Goal: Task Accomplishment & Management: Use online tool/utility

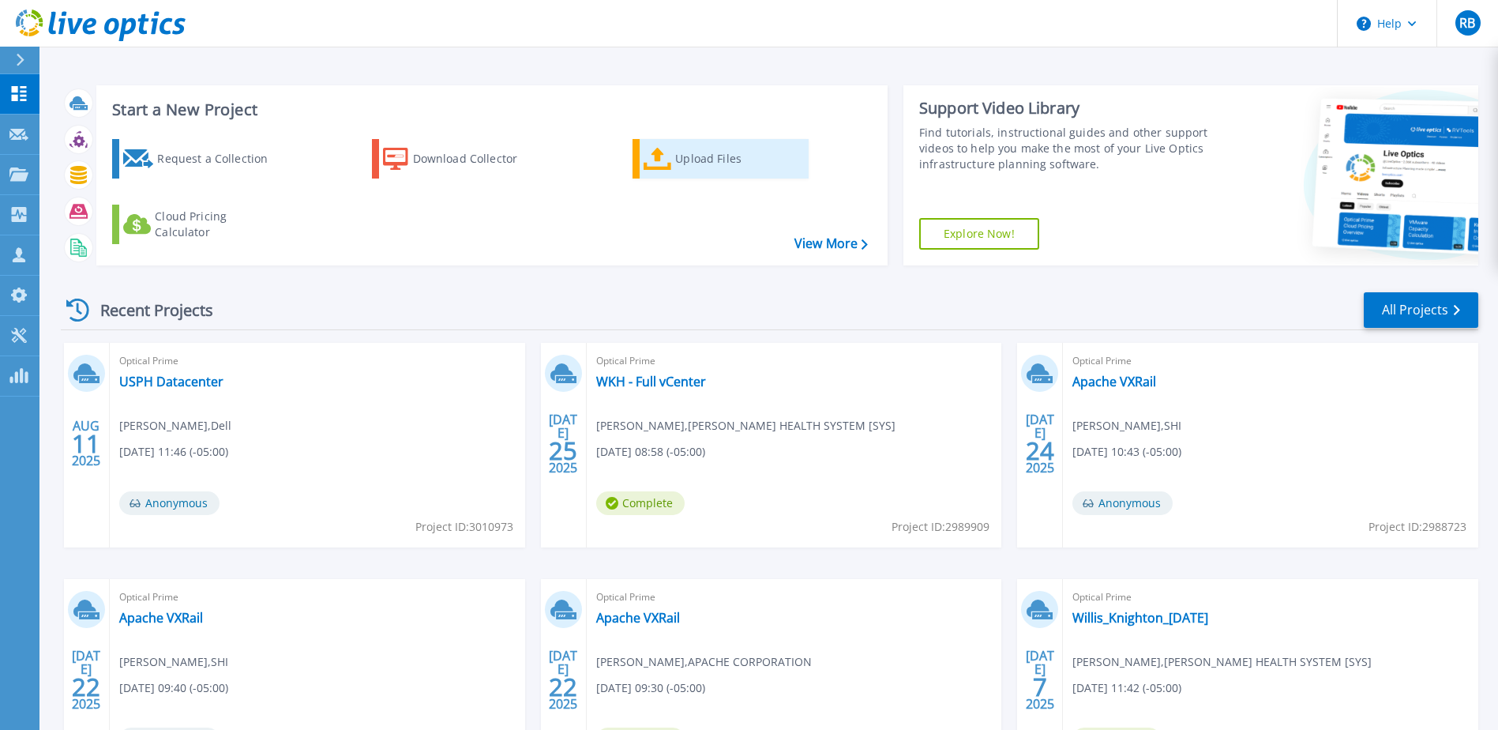
click at [702, 164] on div "Upload Files" at bounding box center [738, 159] width 126 height 32
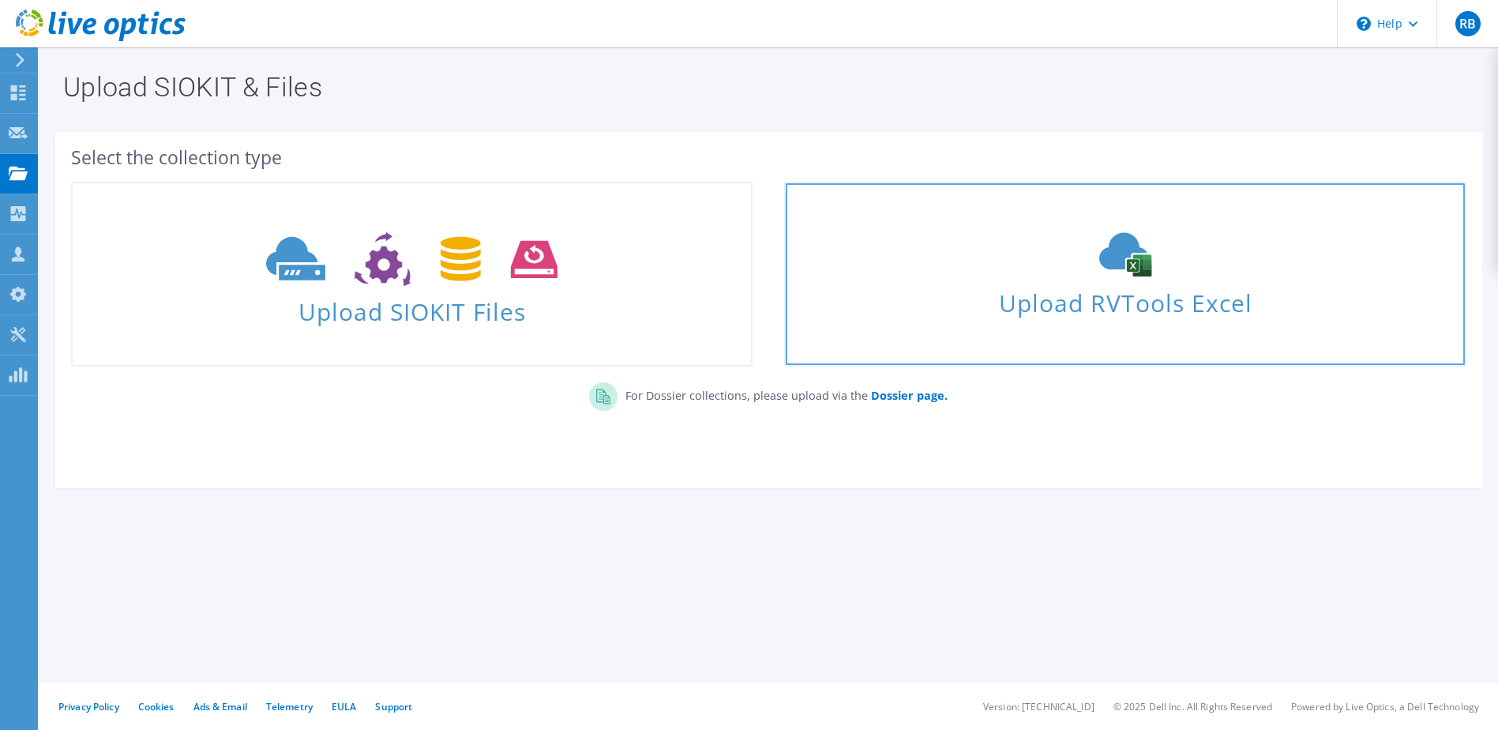
click at [1072, 294] on span "Upload RVTools Excel" at bounding box center [1125, 299] width 678 height 34
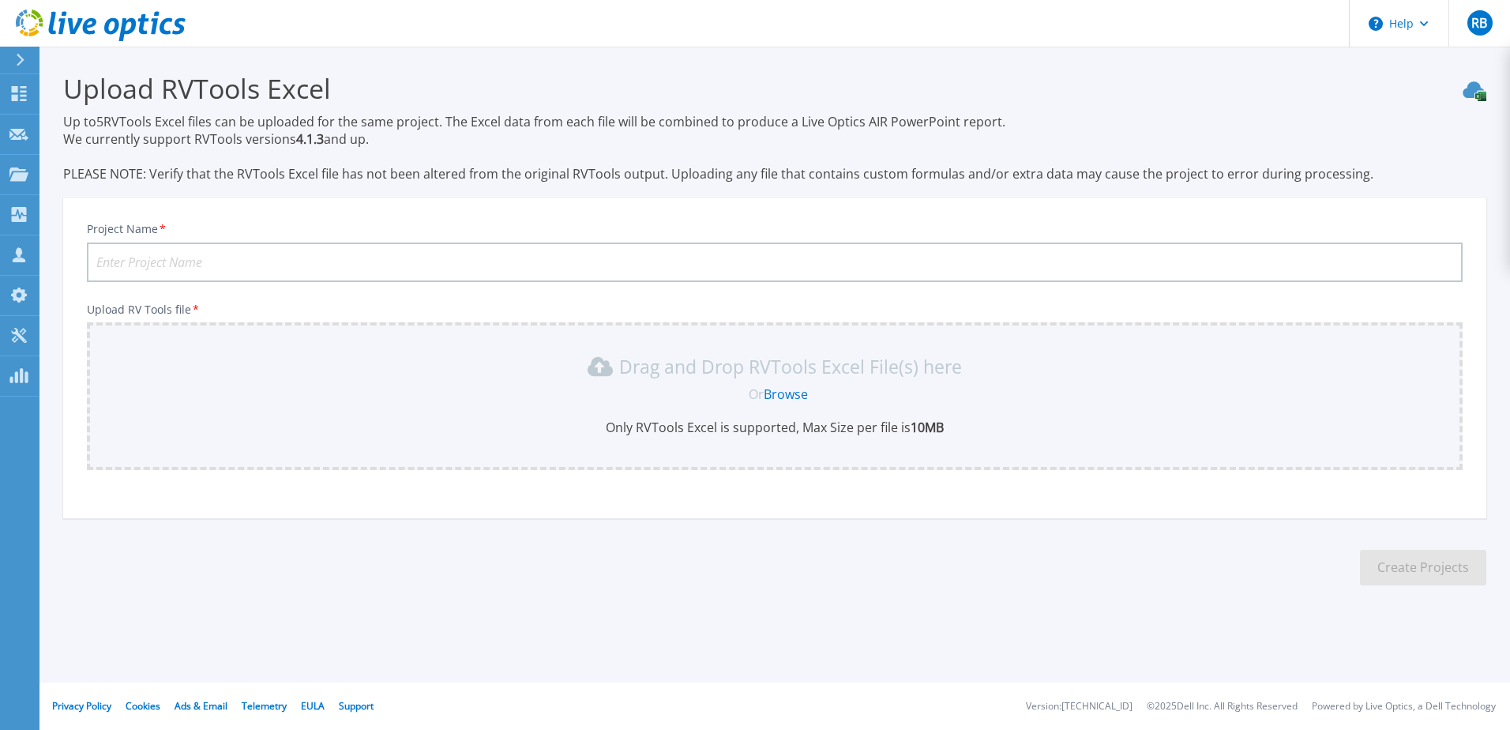
click at [197, 264] on input "Project Name *" at bounding box center [774, 261] width 1375 height 39
click at [782, 393] on link "Browse" at bounding box center [786, 393] width 44 height 17
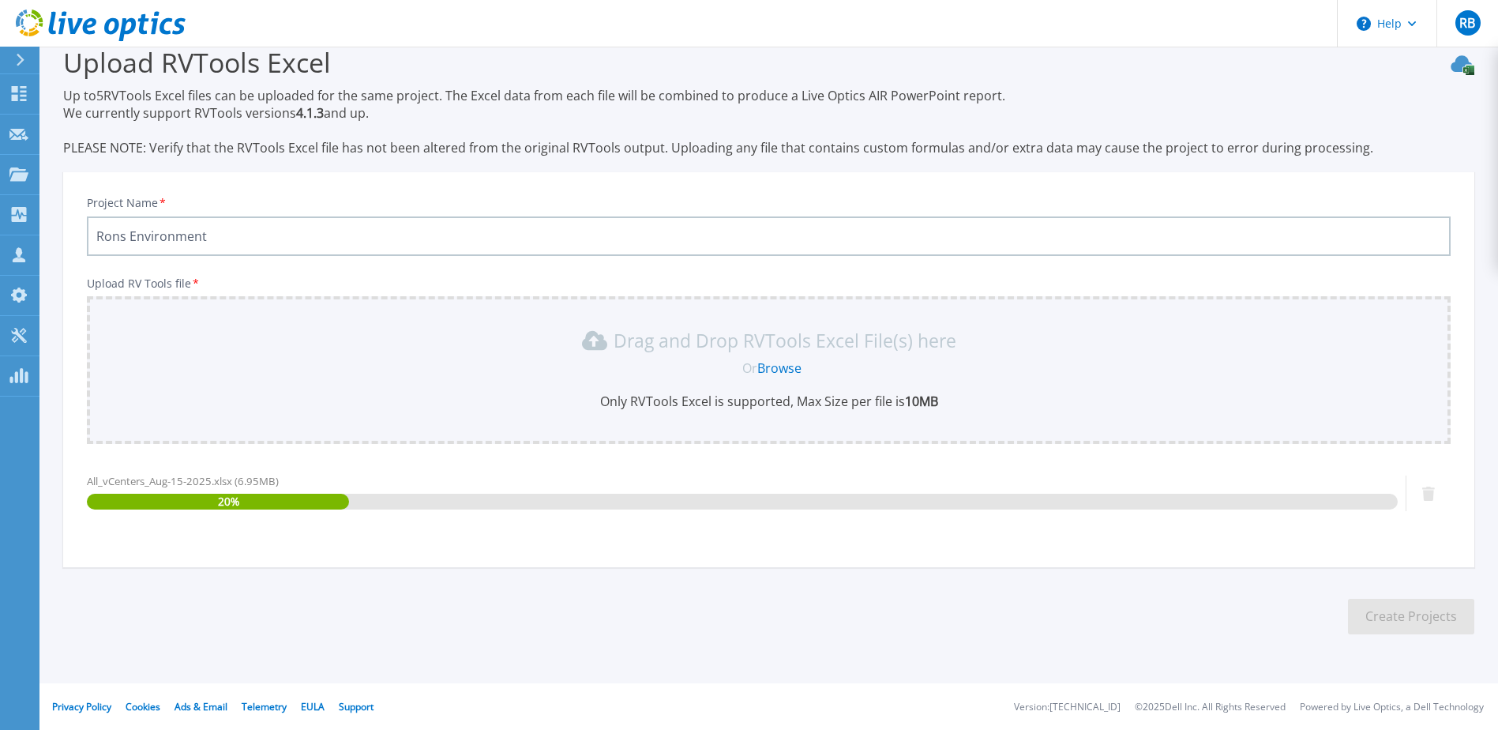
scroll to position [27, 0]
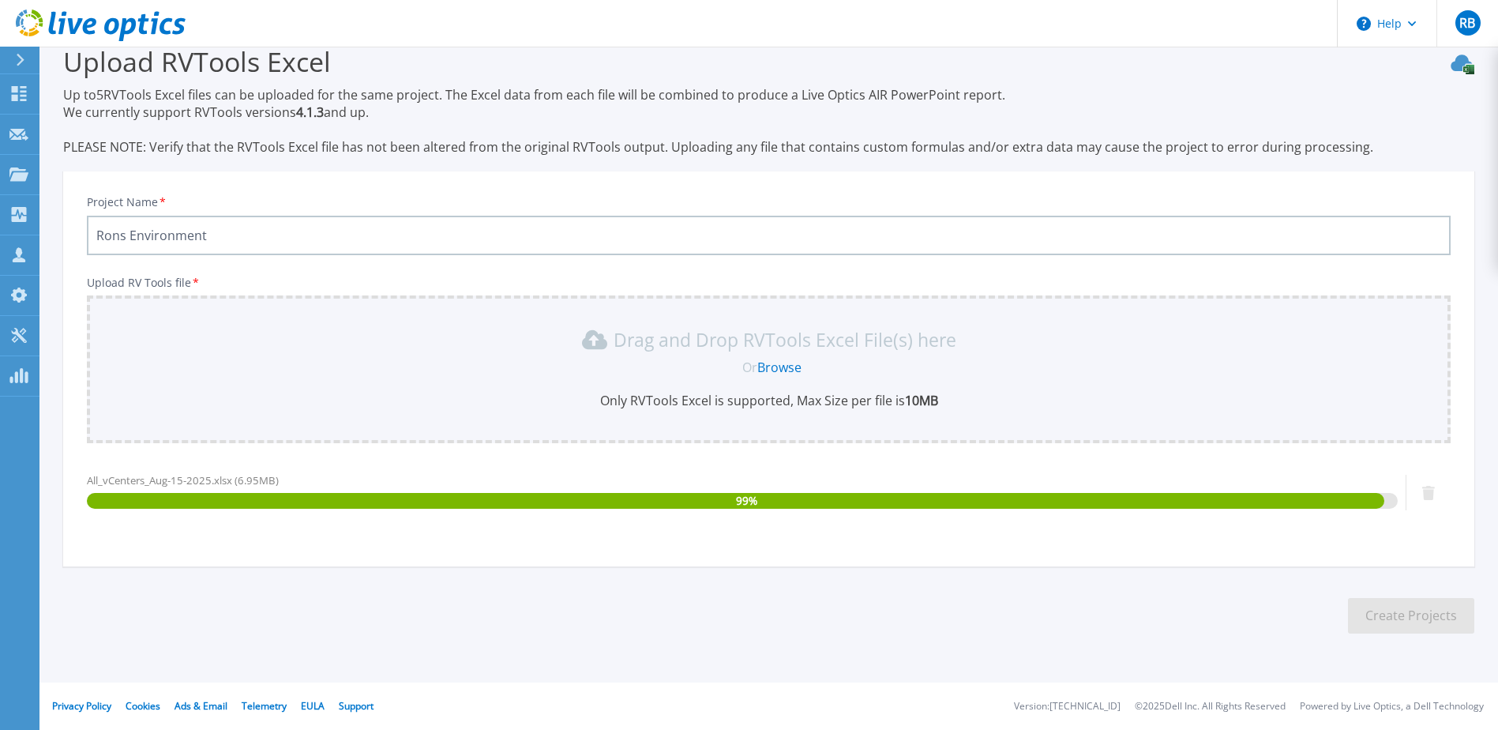
click at [220, 234] on input "Rons Environment" at bounding box center [769, 235] width 1364 height 39
type input "Rons Environment MCD"
click at [555, 570] on section "Upload RVTools Excel Up to 5 RVTools Excel files can be uploaded for the same p…" at bounding box center [768, 344] width 1458 height 649
click at [780, 550] on div "Project Name * Rons Environment MCD Upload RV Tools file * Drag and Drop RVTool…" at bounding box center [768, 374] width 1411 height 385
click at [384, 239] on input "Rons Environment MCD" at bounding box center [769, 235] width 1364 height 39
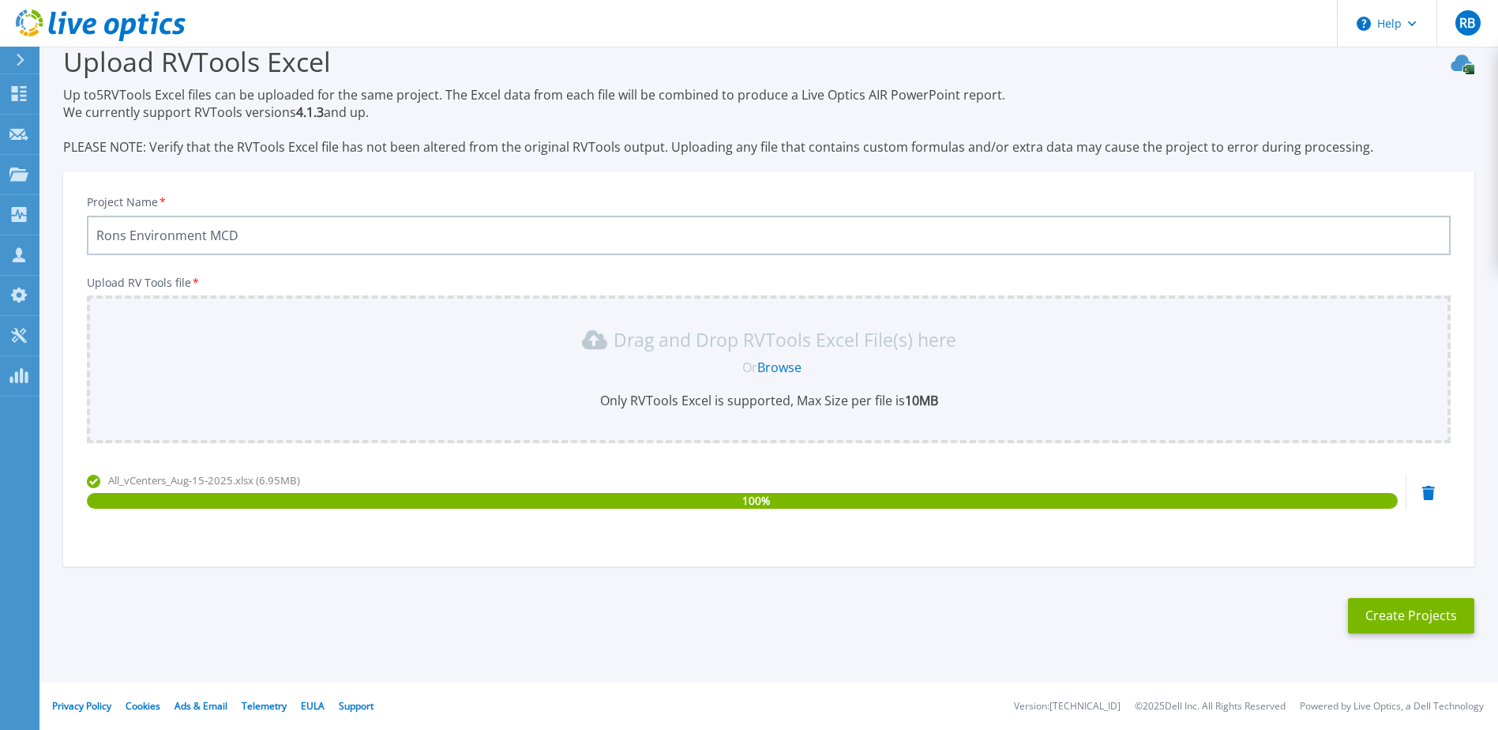
click at [1320, 276] on p "Upload RV Tools file *" at bounding box center [769, 282] width 1364 height 13
click at [1424, 619] on button "Create Projects" at bounding box center [1411, 616] width 126 height 36
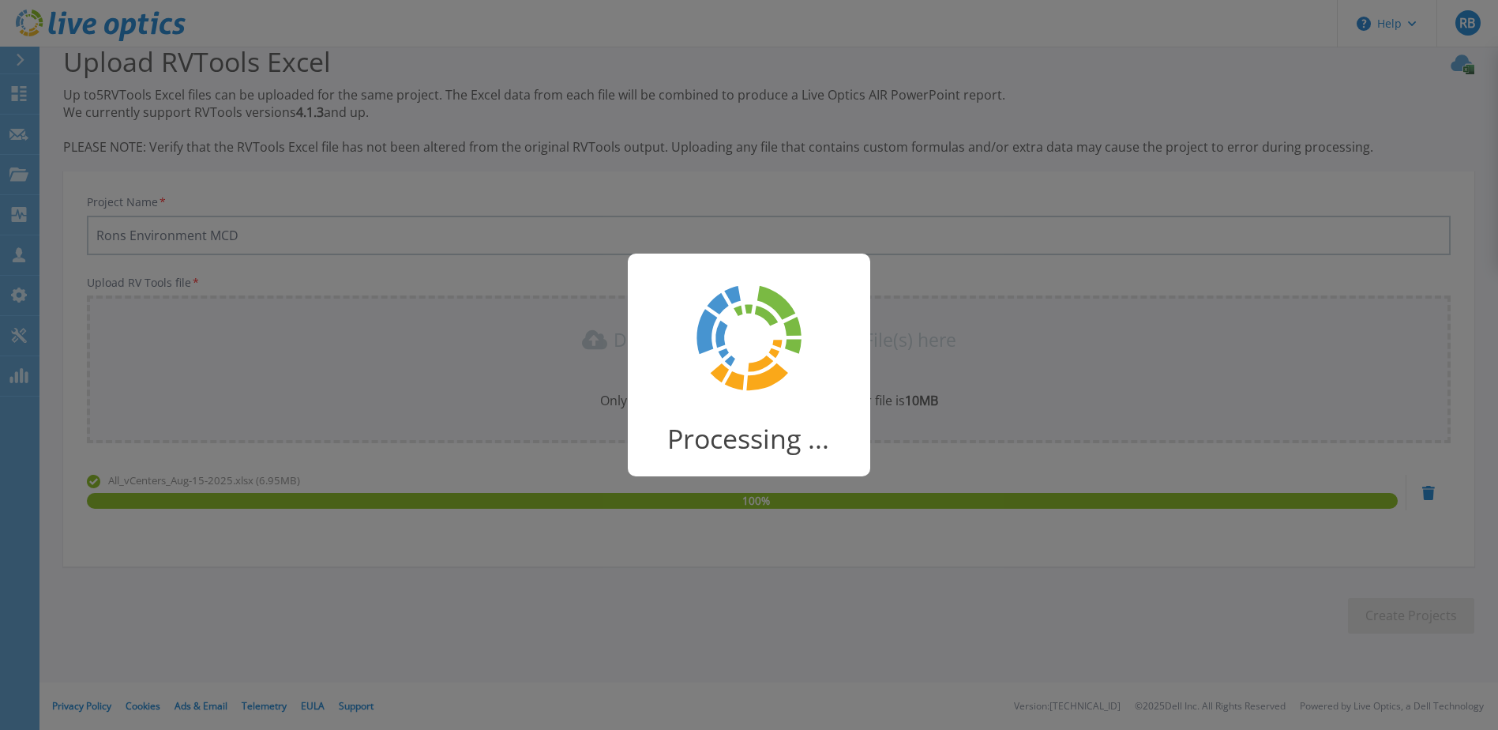
scroll to position [21, 0]
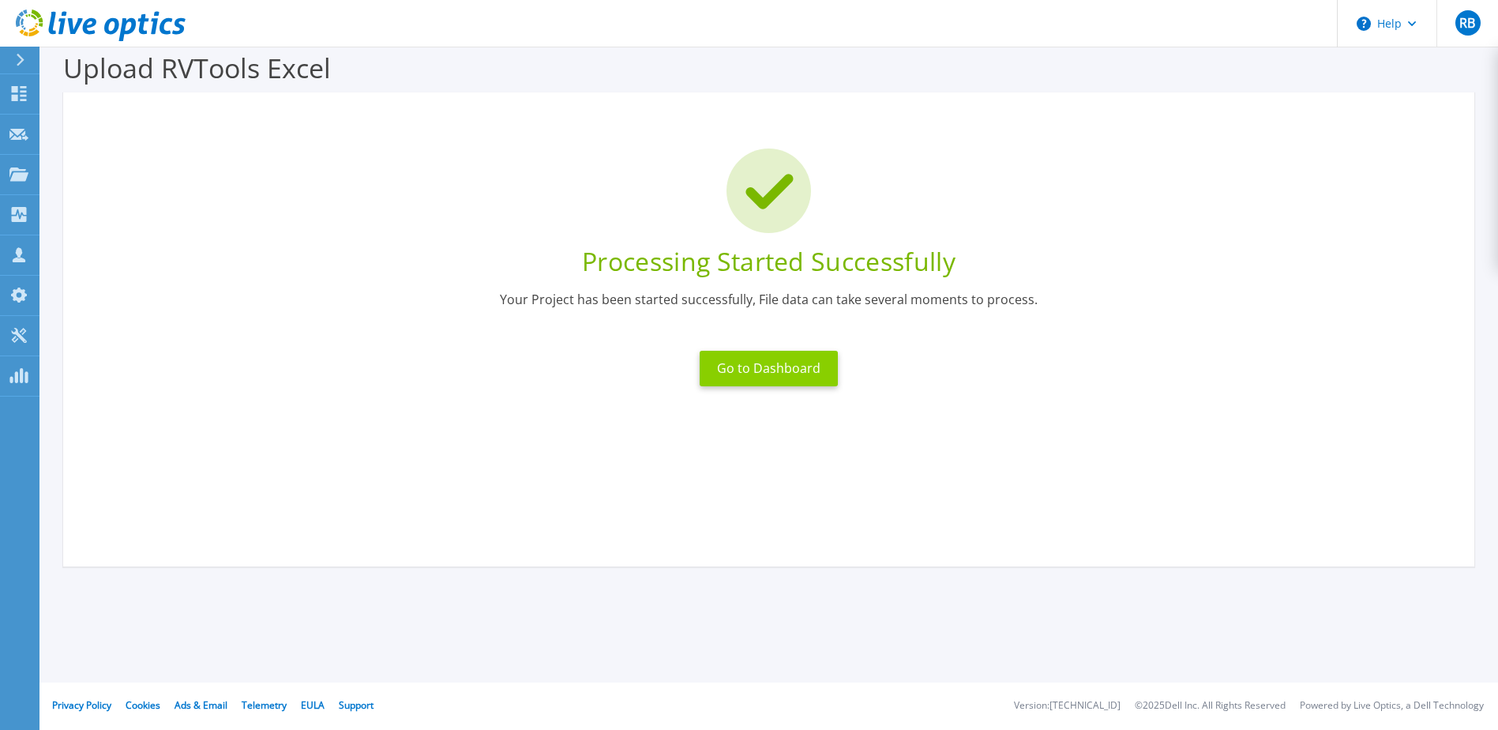
click at [778, 374] on button "Go to Dashboard" at bounding box center [769, 369] width 138 height 36
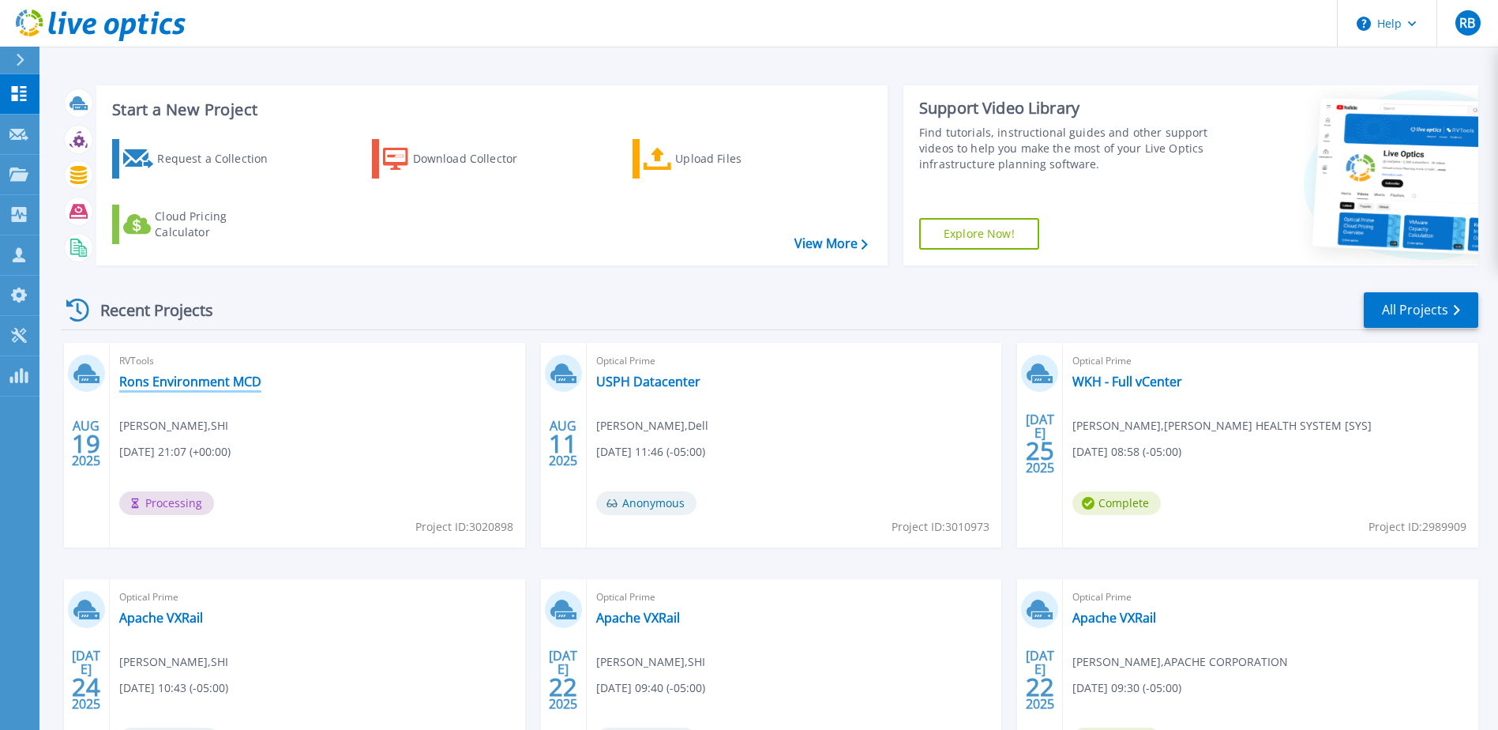
click at [170, 377] on link "Rons Environment MCD" at bounding box center [190, 381] width 142 height 16
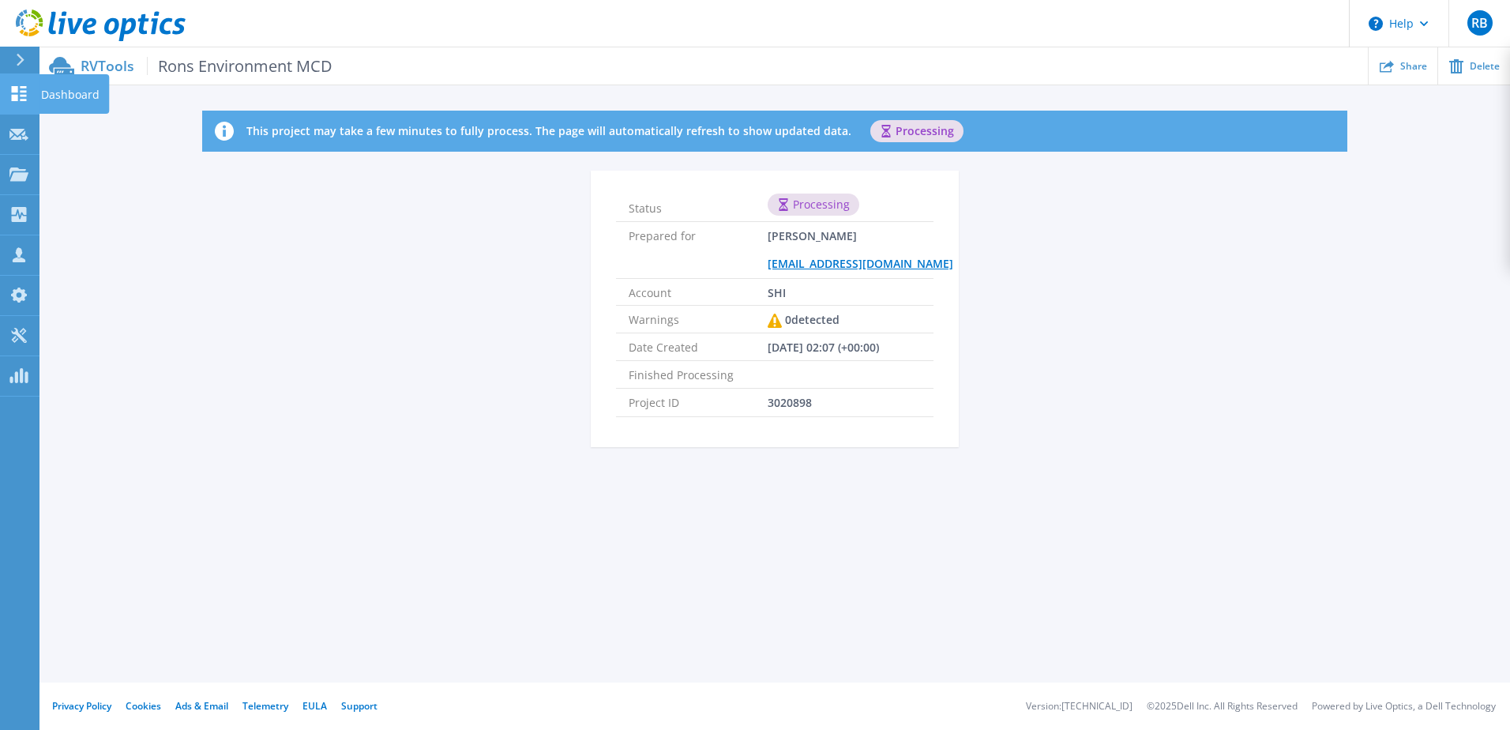
click at [61, 96] on p "Dashboard" at bounding box center [70, 94] width 58 height 41
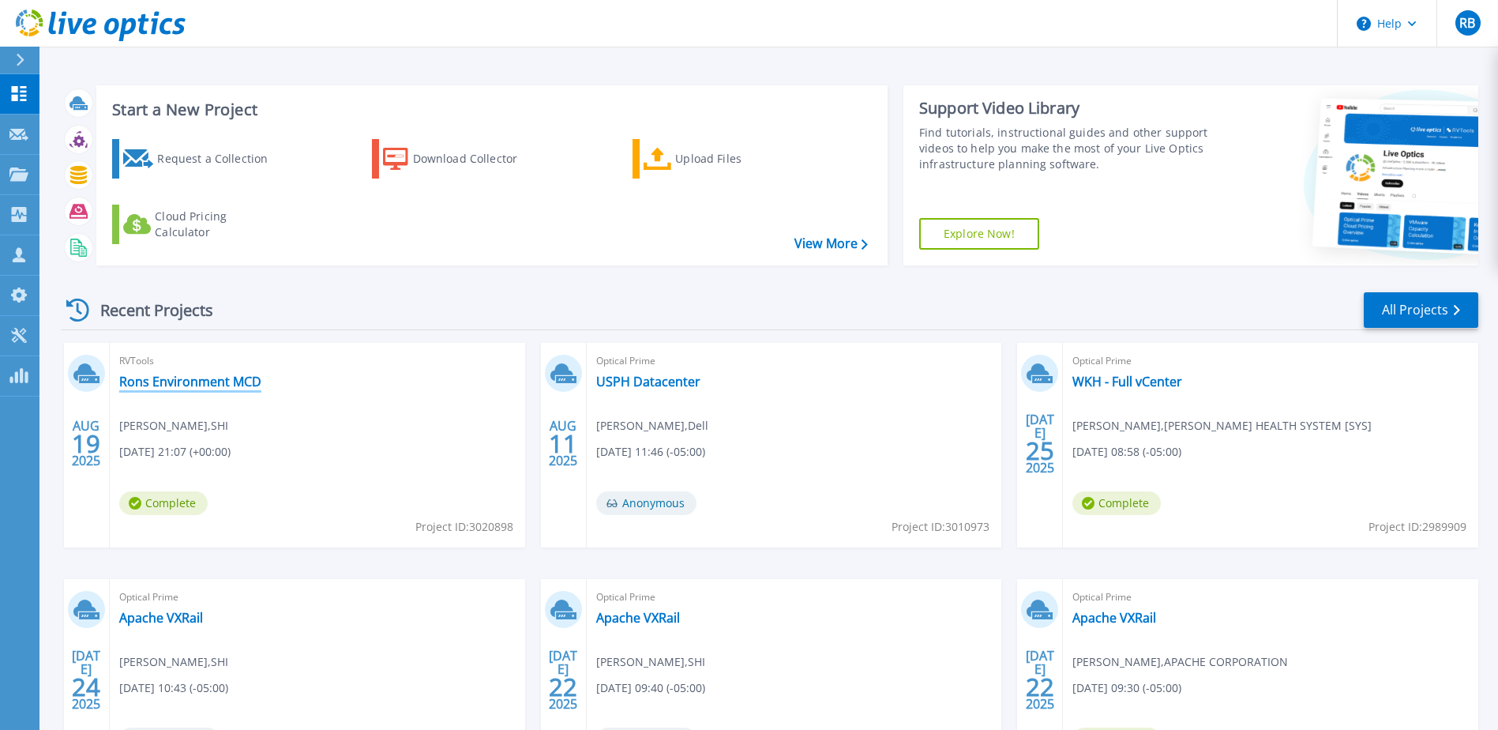
click at [194, 379] on link "Rons Environment MCD" at bounding box center [190, 381] width 142 height 16
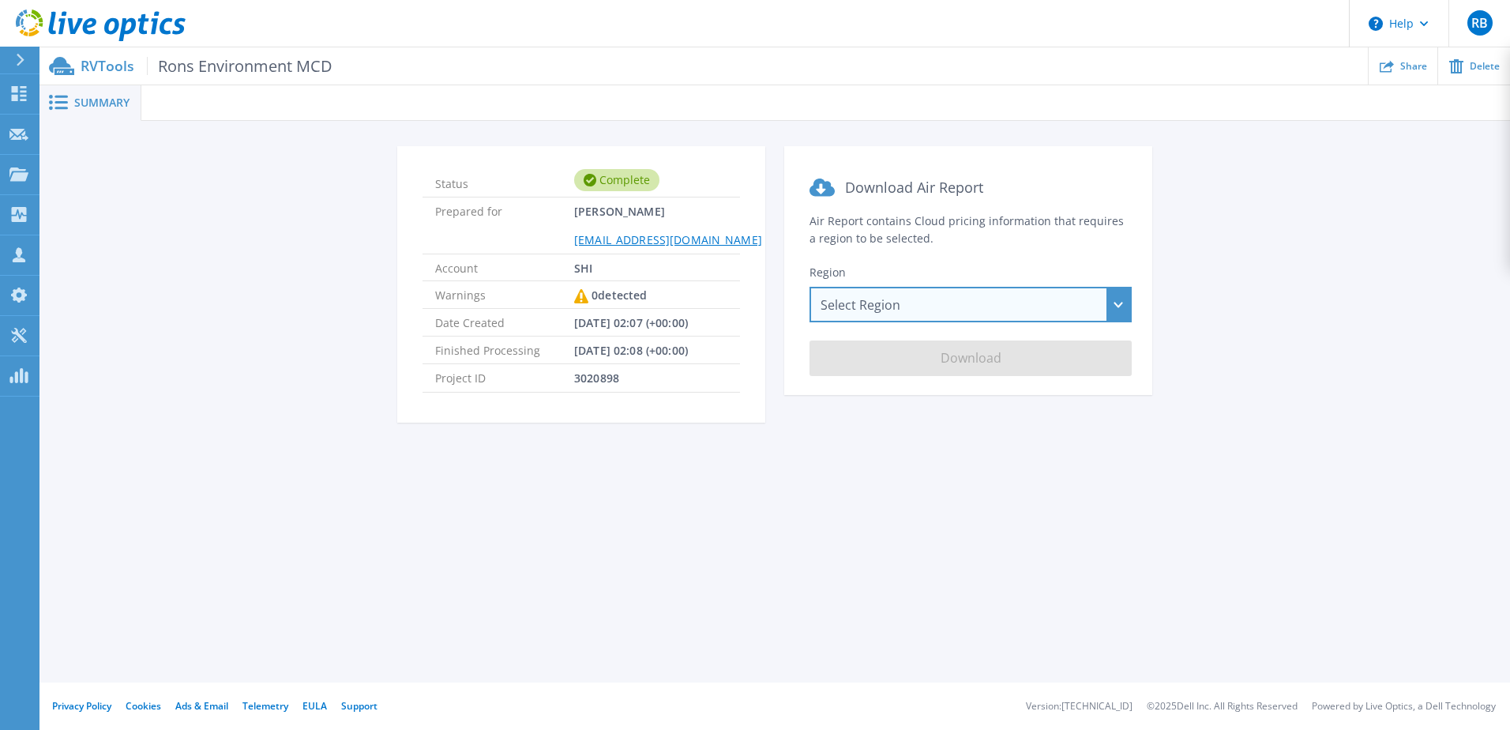
click at [943, 302] on div "Select Region Asia Pacific (Hong Kong) Asia Pacific (Mumbai) Asia Pacific (Seou…" at bounding box center [970, 305] width 322 height 36
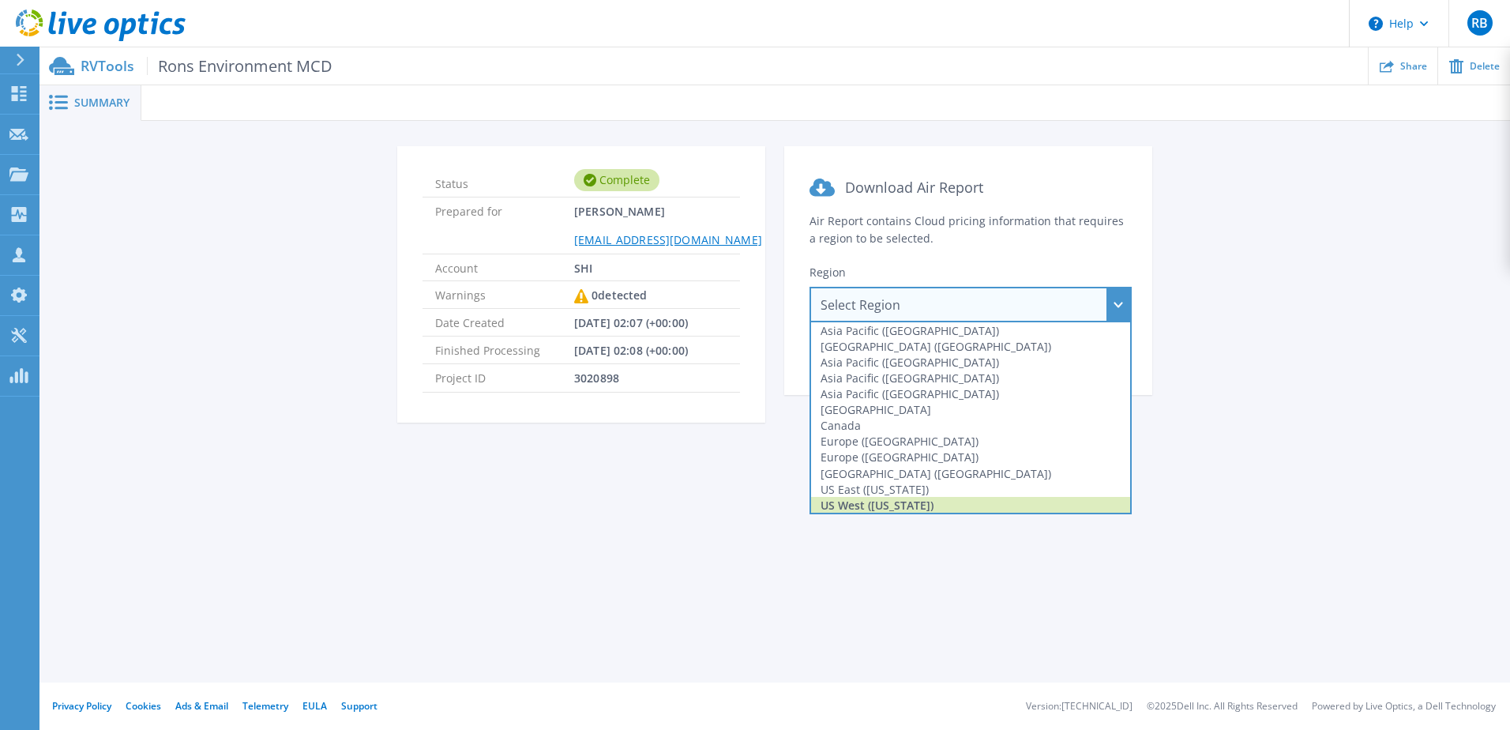
click at [887, 504] on div "US West (California)" at bounding box center [970, 505] width 319 height 16
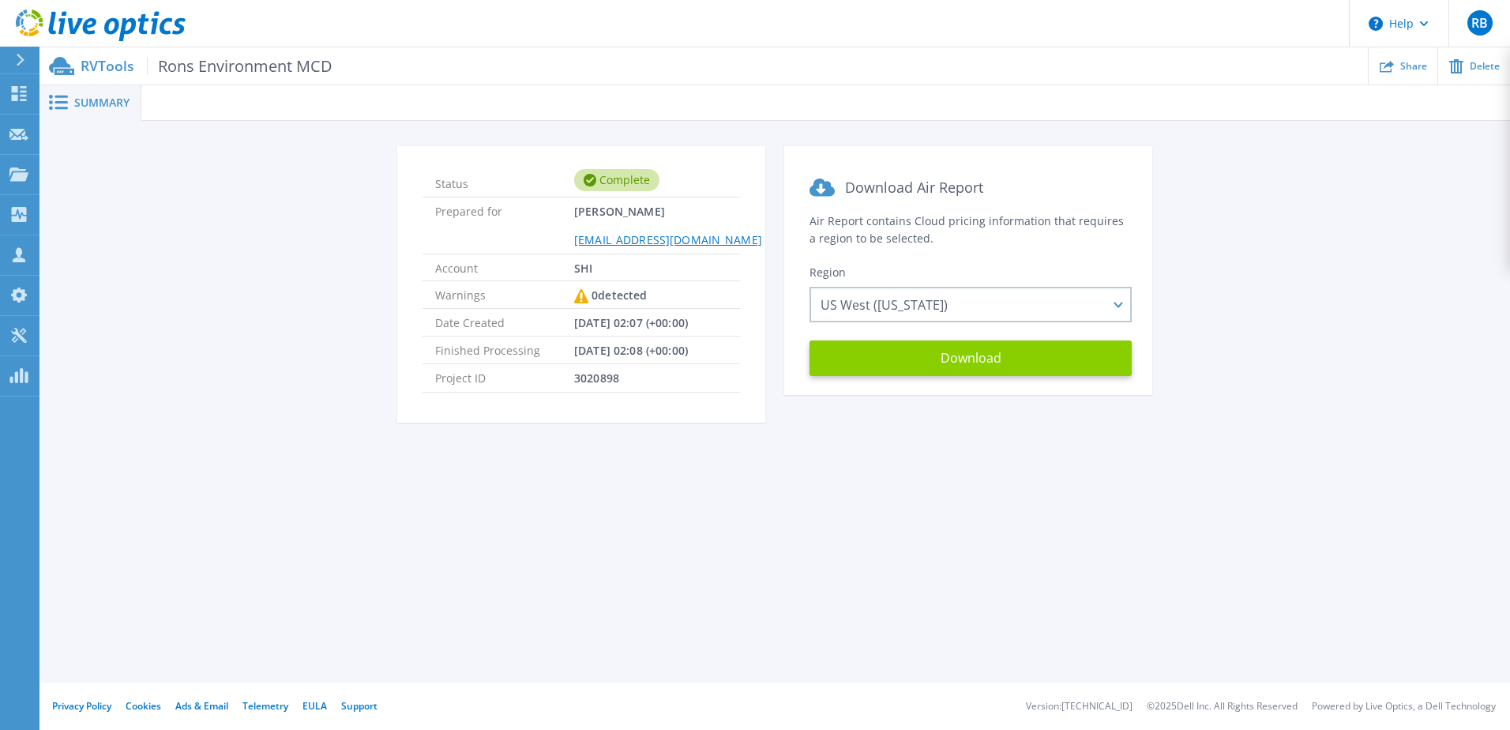
click at [912, 361] on button "Download" at bounding box center [970, 358] width 322 height 36
